Goal: Feedback & Contribution: Submit feedback/report problem

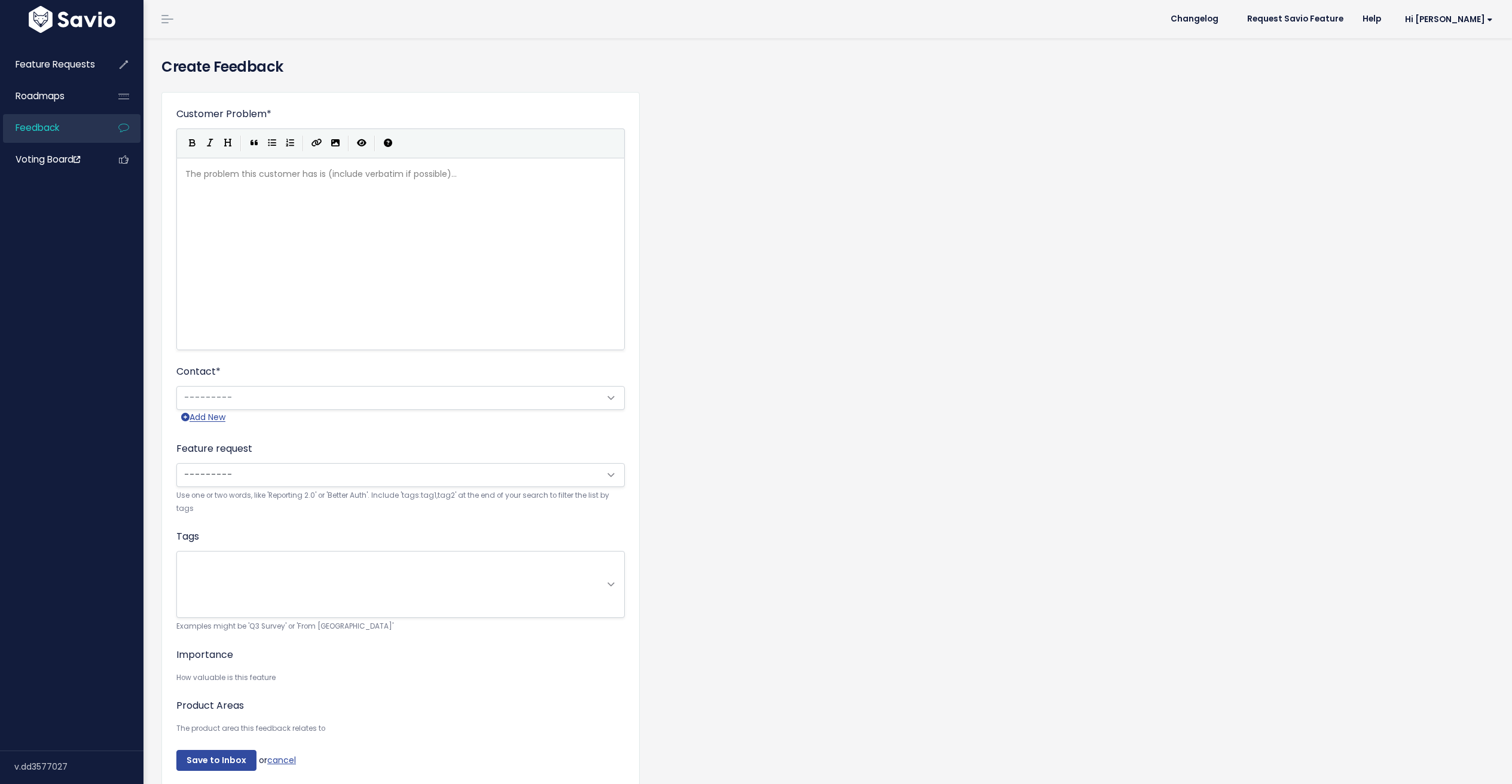
scroll to position [1, 0]
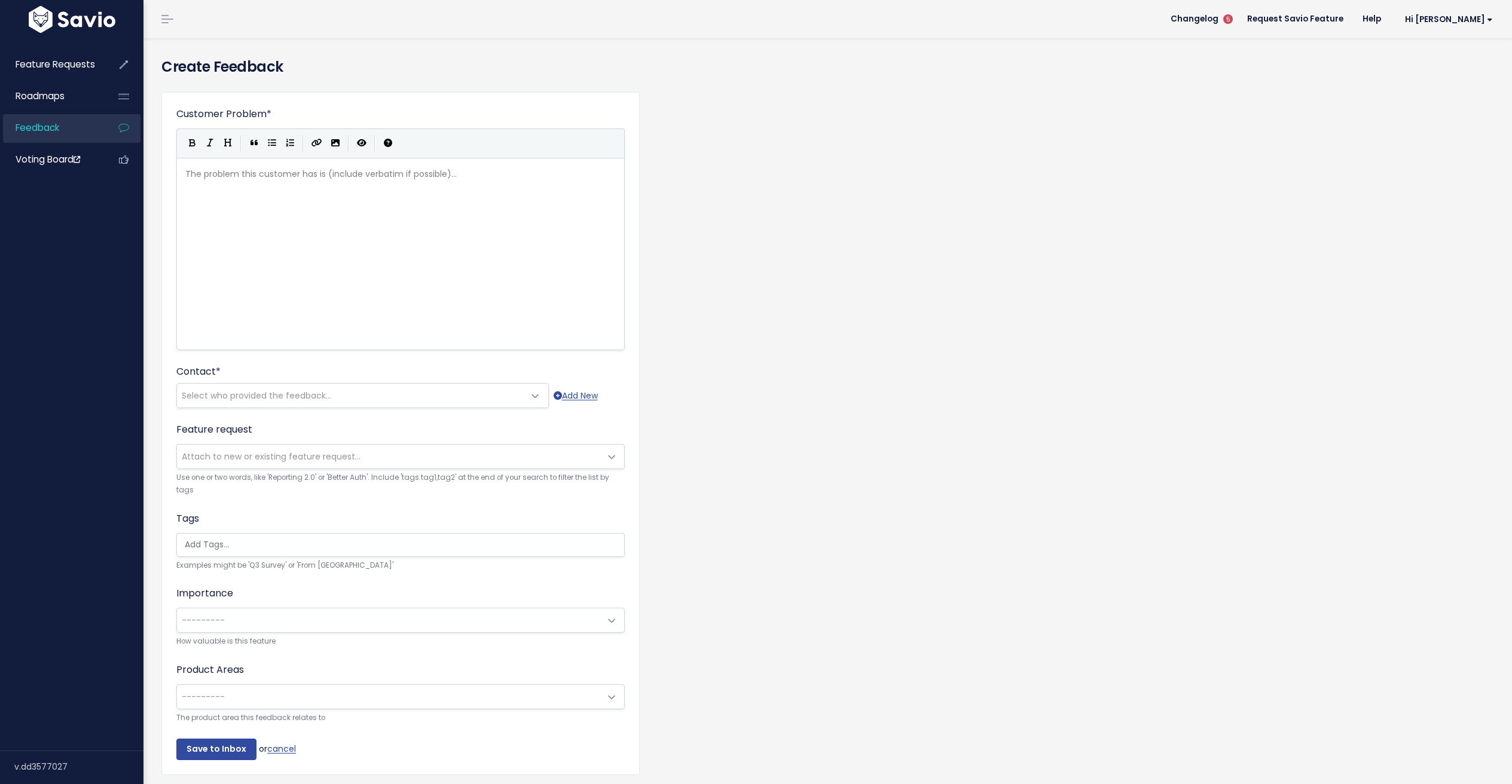
click at [345, 229] on div "The problem this customer has is (include verbatim if possible)... xxxxxxxxxx ​" at bounding box center [415, 269] width 465 height 209
click at [457, 209] on div "The problem this customer has is (include verbatim if possible)... xxxxxxxxxx ​" at bounding box center [415, 269] width 465 height 209
type textarea "Clic"
type textarea "ent wants"
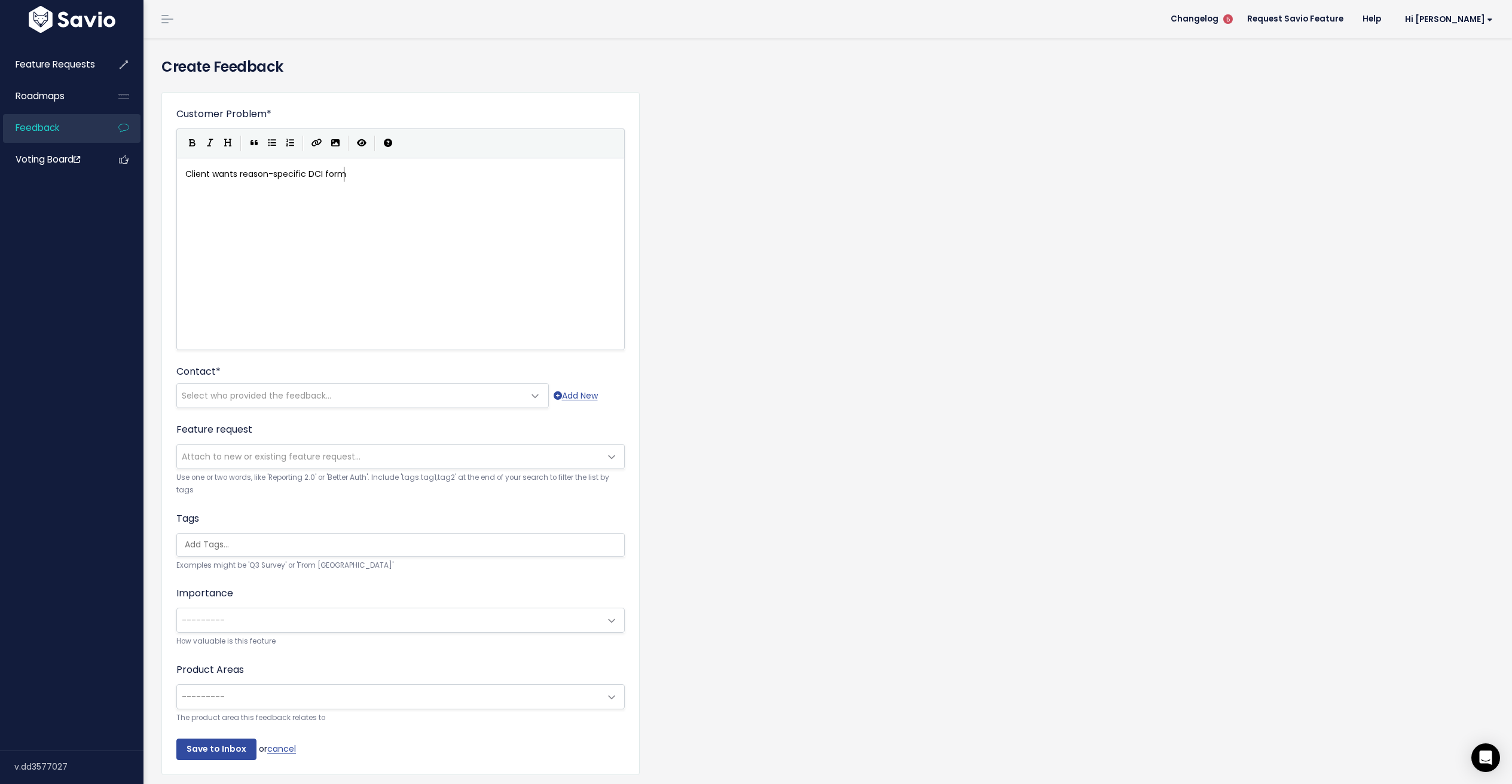
type textarea "reason-specific DCI forms"
type textarea "reason-soe"
type textarea "pecific DCI forms"
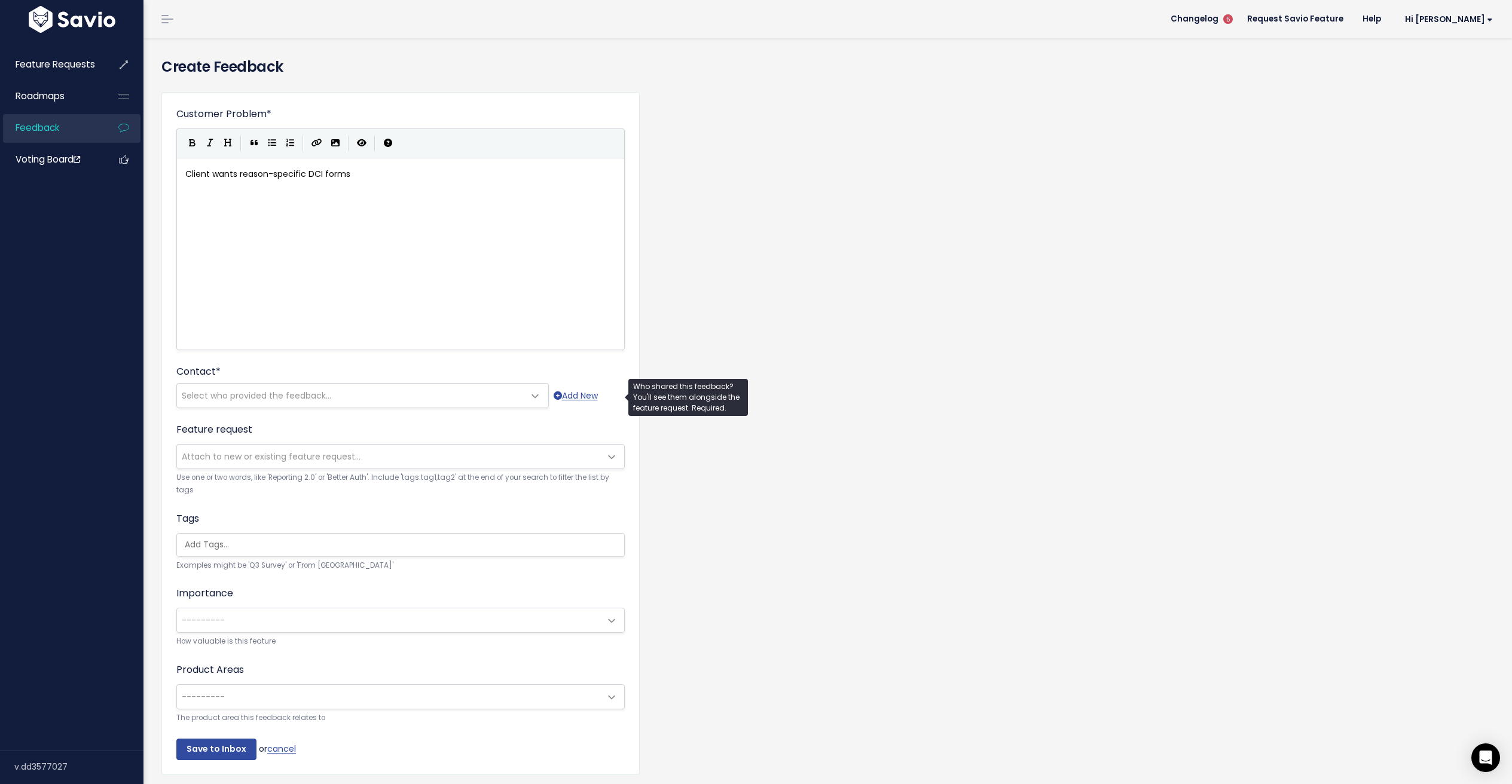
click at [363, 395] on span "Select who provided the feedback..." at bounding box center [350, 395] width 347 height 23
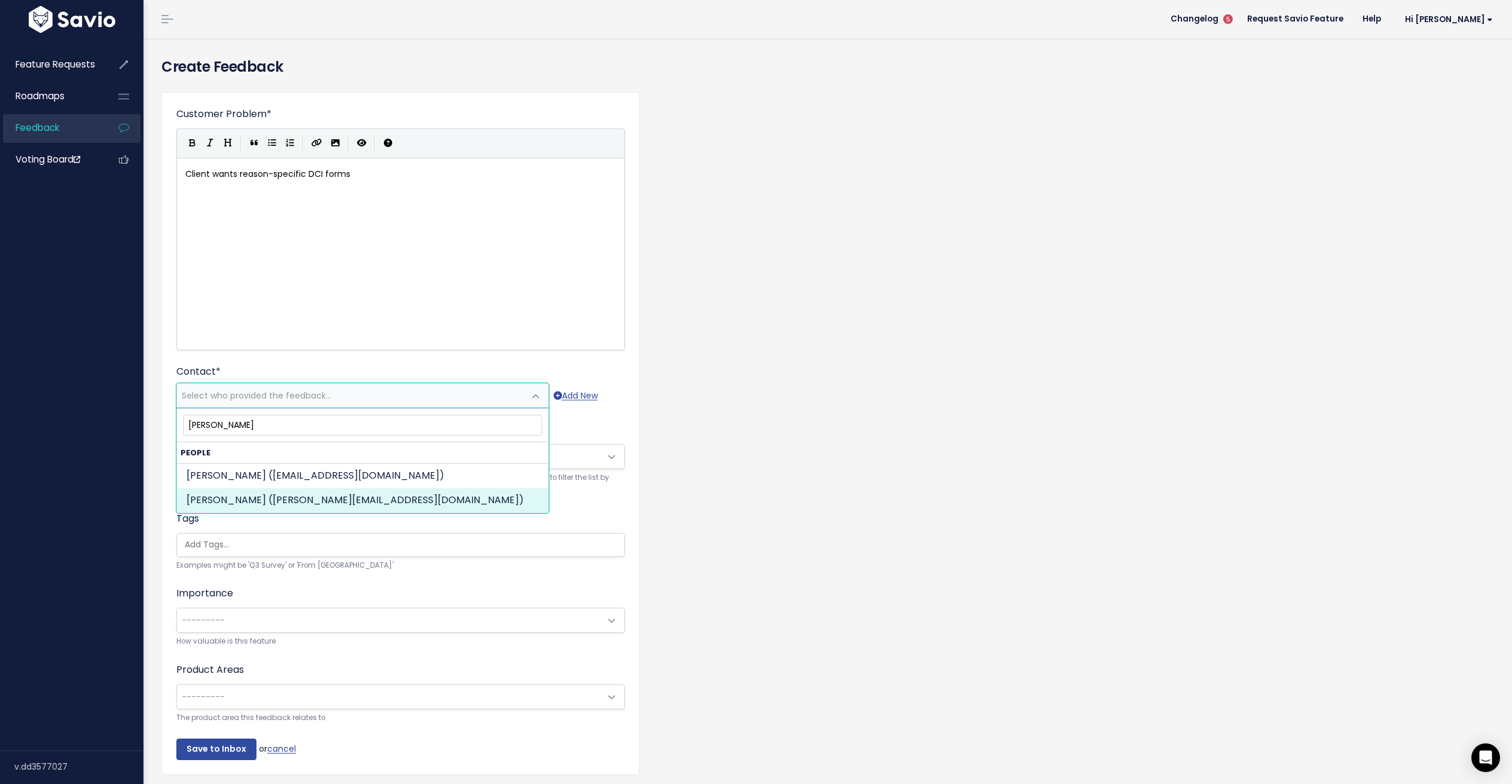
type input "[PERSON_NAME]"
select select "82366328"
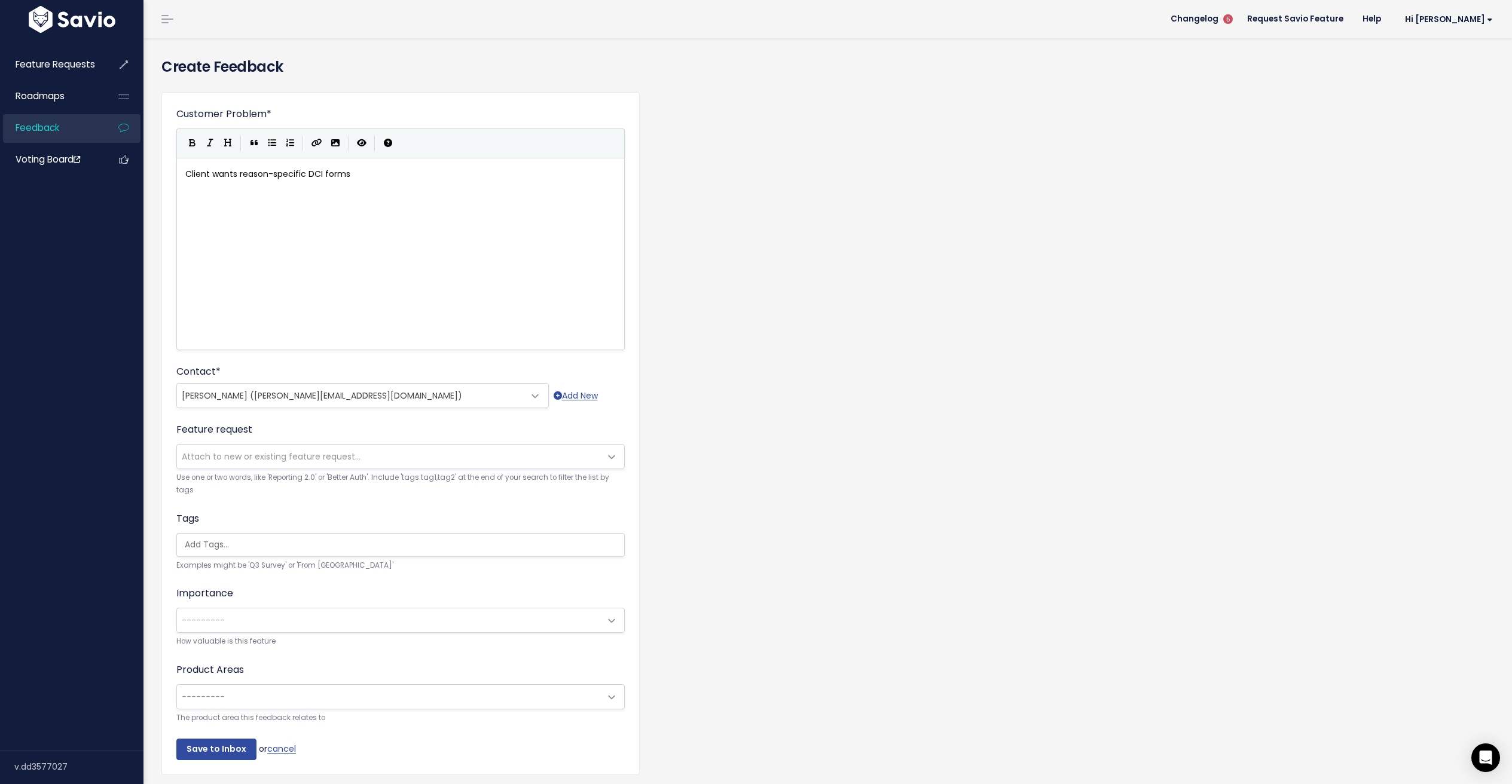
click at [293, 616] on span "---------" at bounding box center [388, 620] width 423 height 23
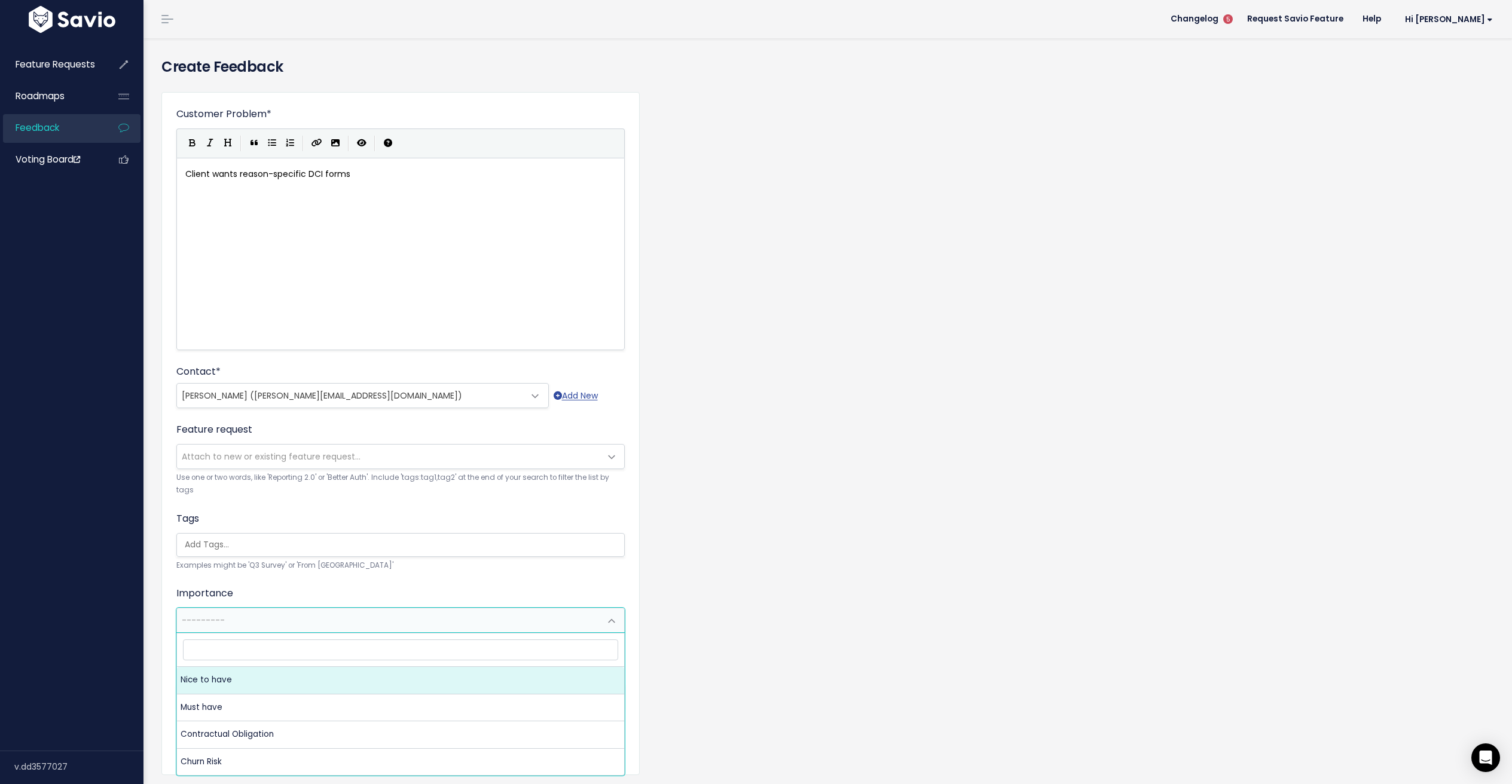
select select "NICE_TO_HAVE"
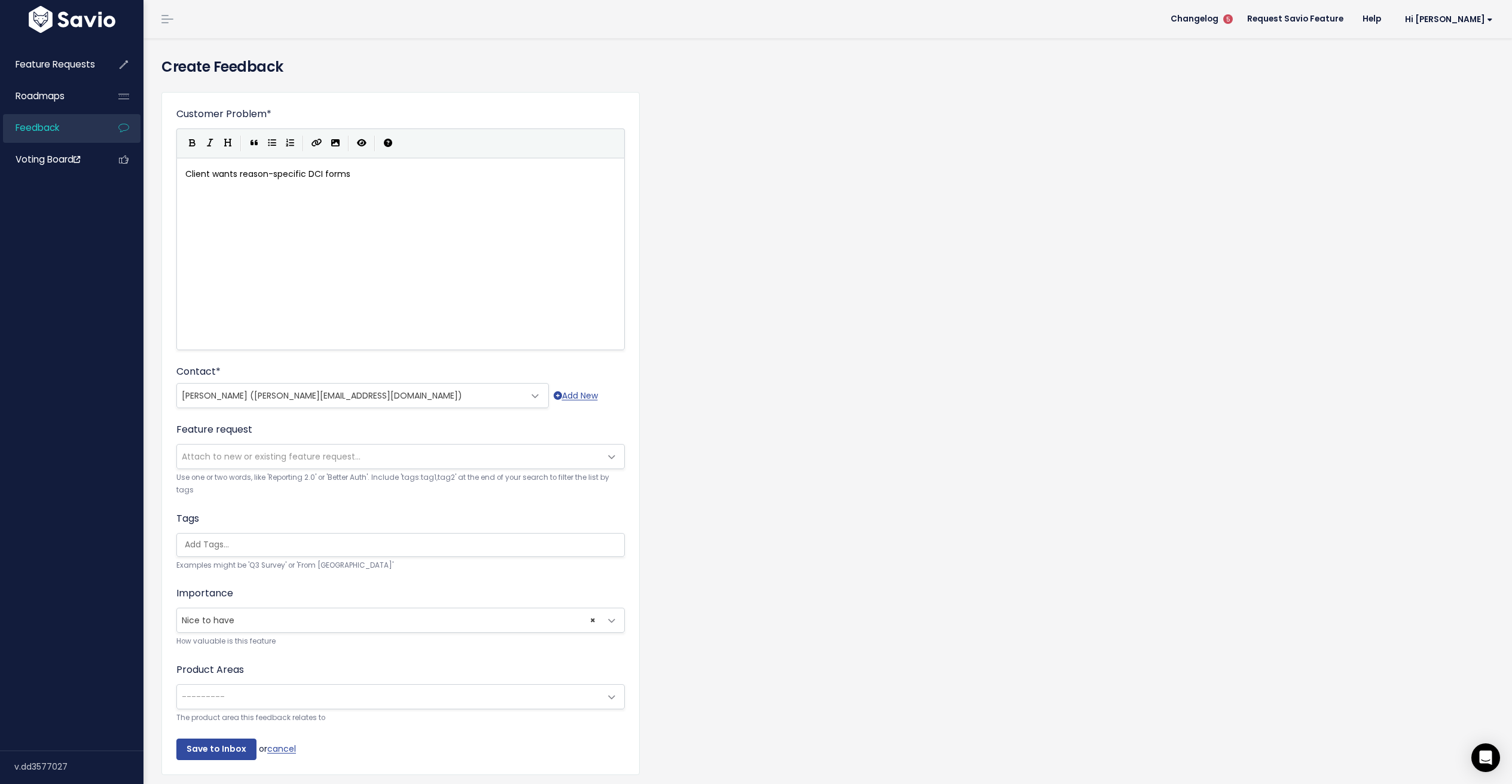
click at [261, 691] on span "---------" at bounding box center [388, 696] width 423 height 23
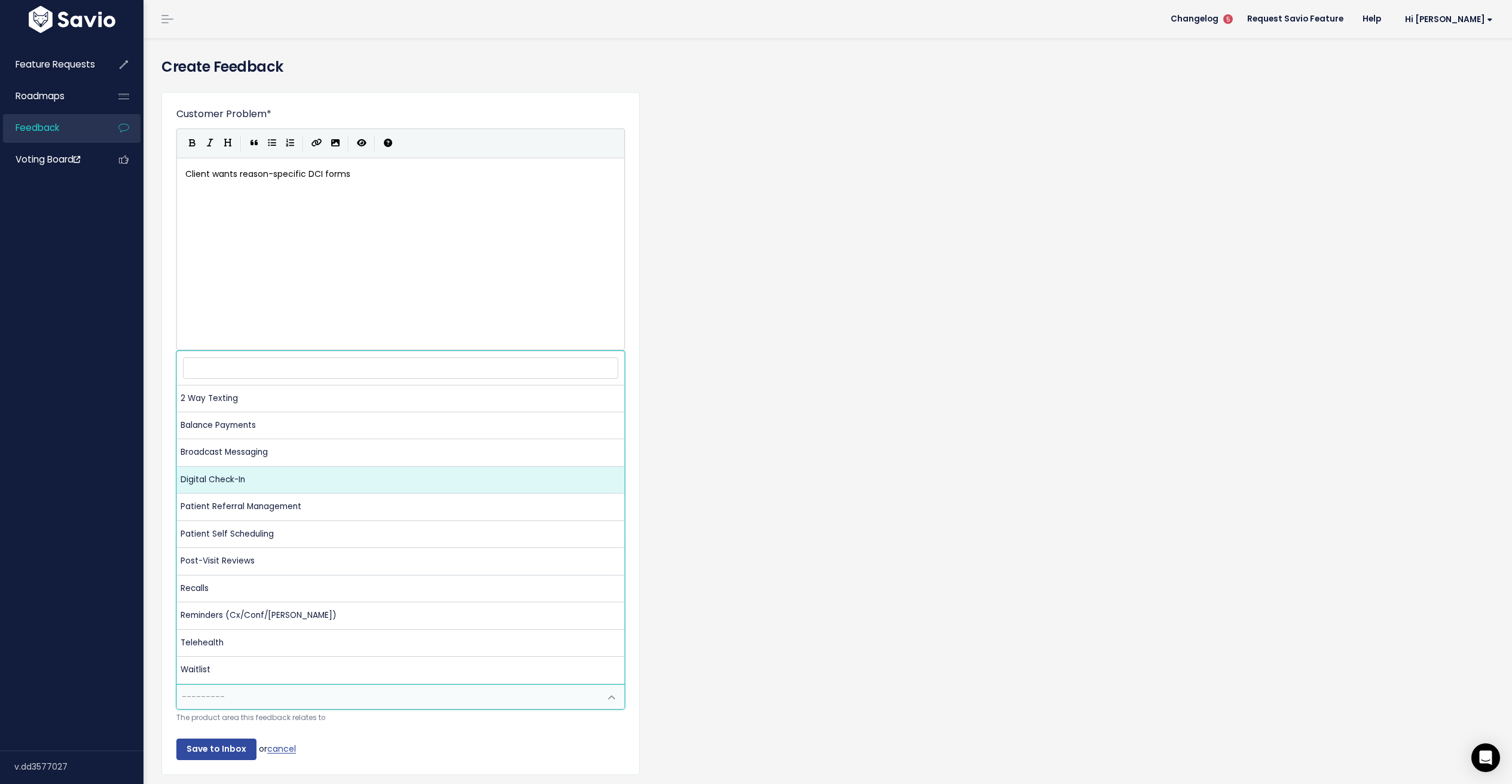
select select "NP:DIGITAL_CHECK_IN"
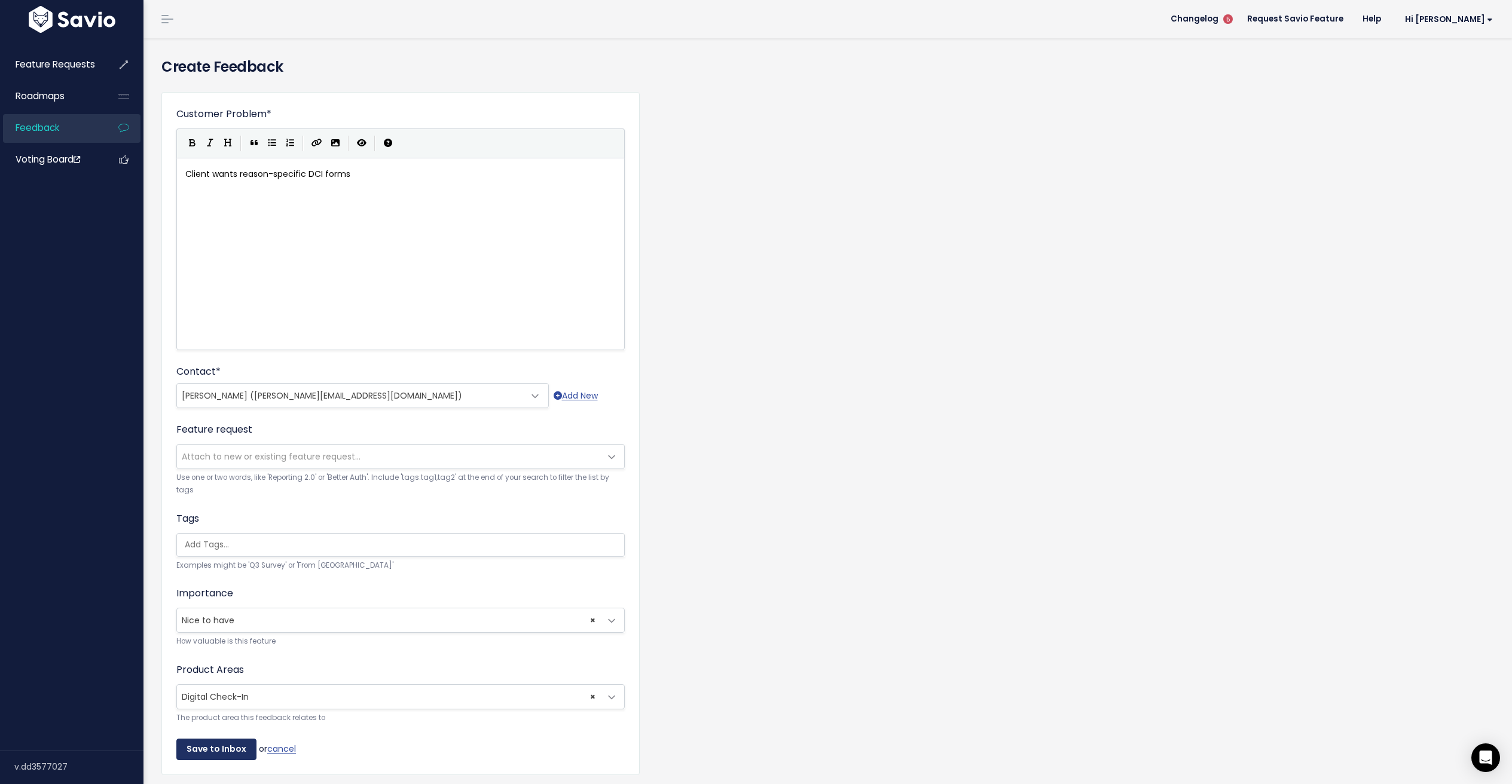
click at [222, 758] on input "Save to Inbox" at bounding box center [216, 749] width 80 height 22
